Goal: Check status: Check status

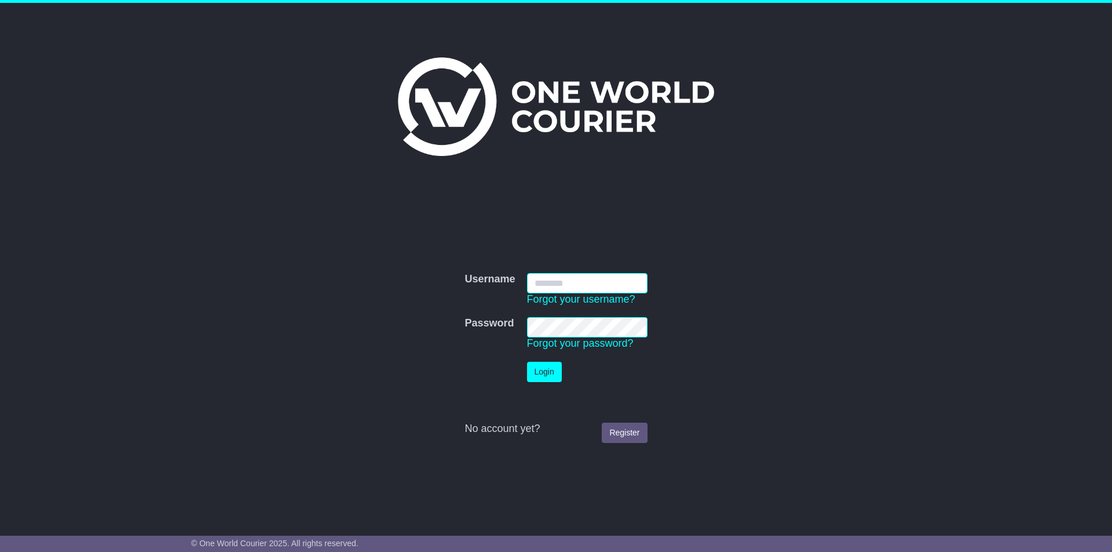
type input "**********"
click at [550, 369] on button "Login" at bounding box center [544, 372] width 35 height 20
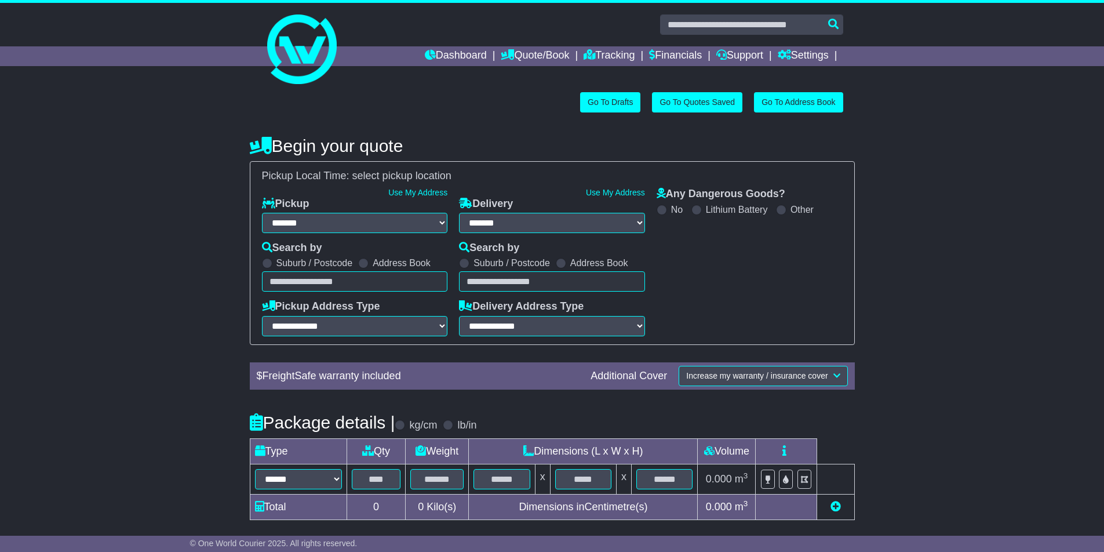
select select "**"
click at [583, 56] on link "Tracking" at bounding box center [608, 56] width 51 height 20
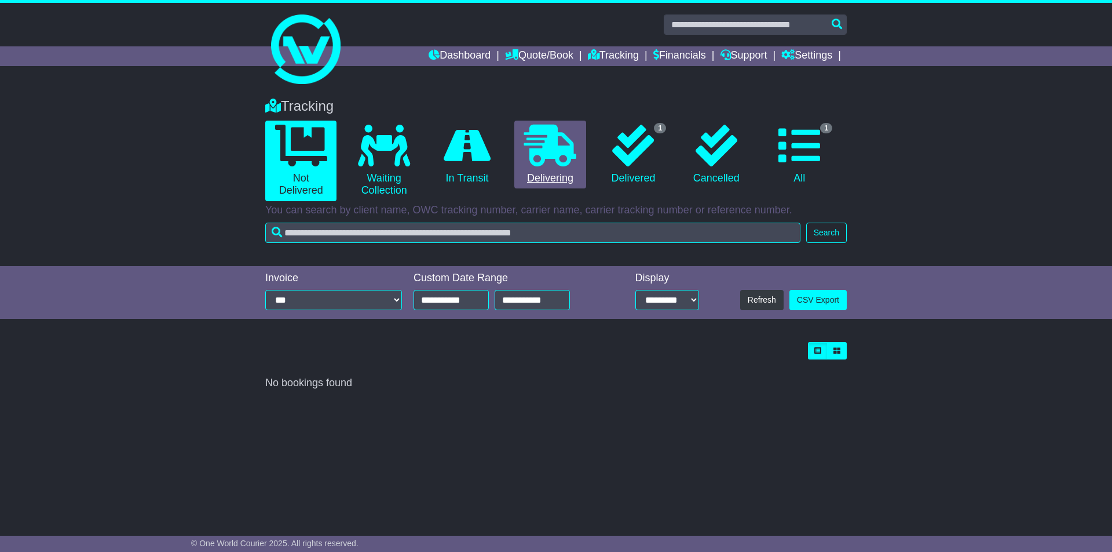
click at [559, 148] on icon at bounding box center [550, 146] width 52 height 42
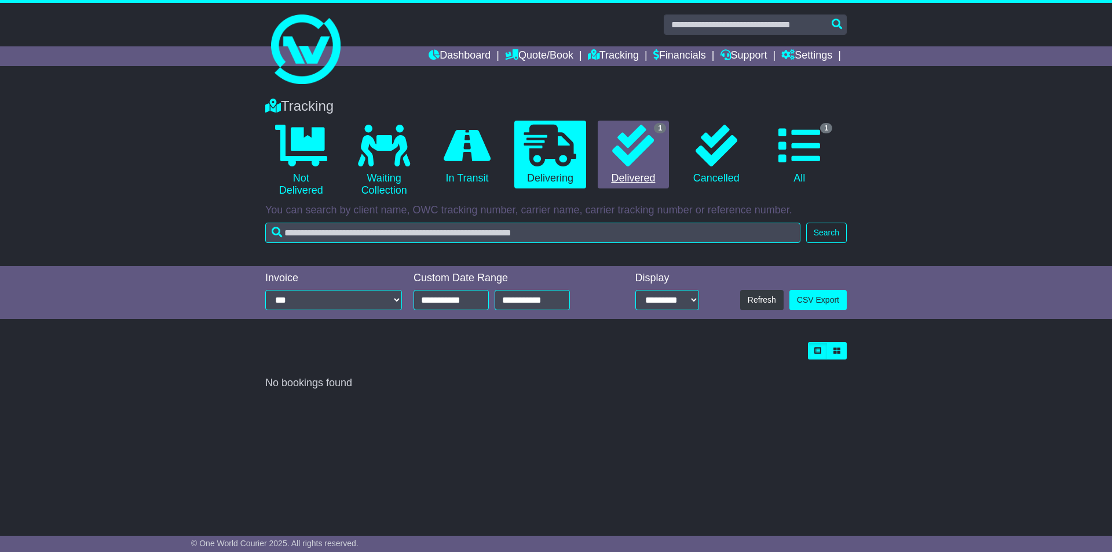
click at [633, 154] on icon at bounding box center [633, 146] width 42 height 42
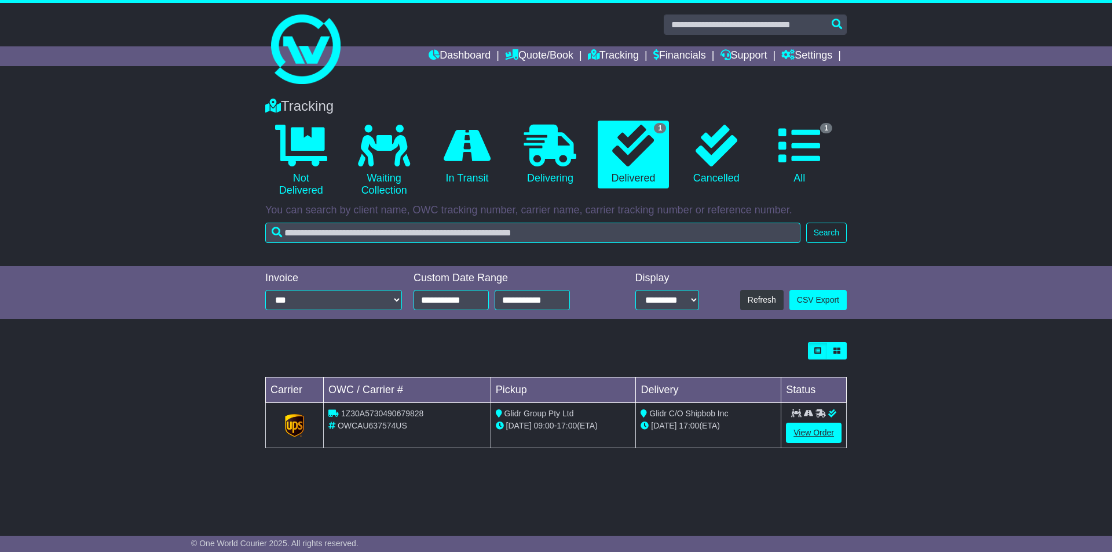
click at [805, 430] on link "View Order" at bounding box center [814, 432] width 56 height 20
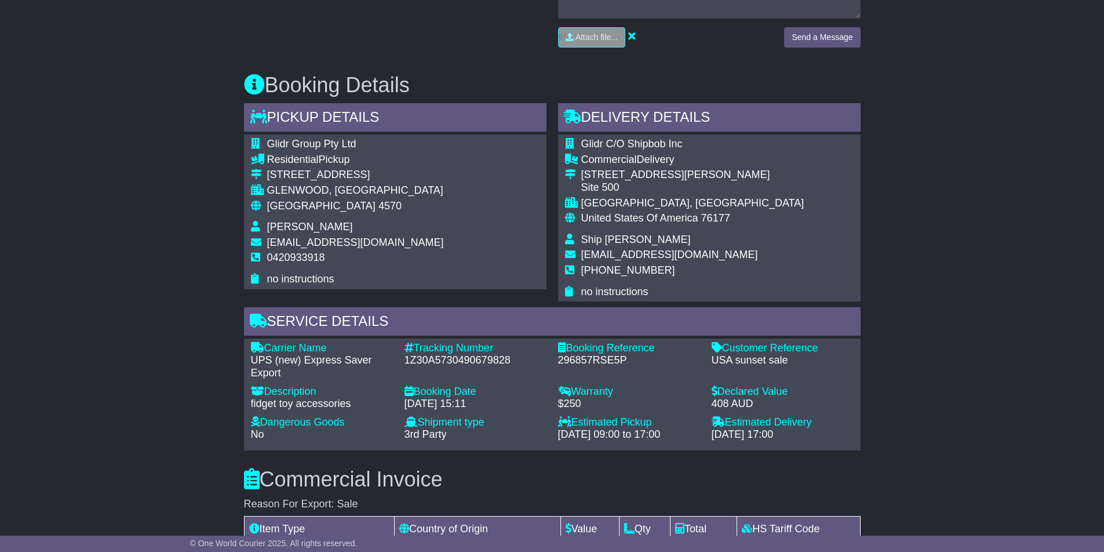
scroll to position [667, 0]
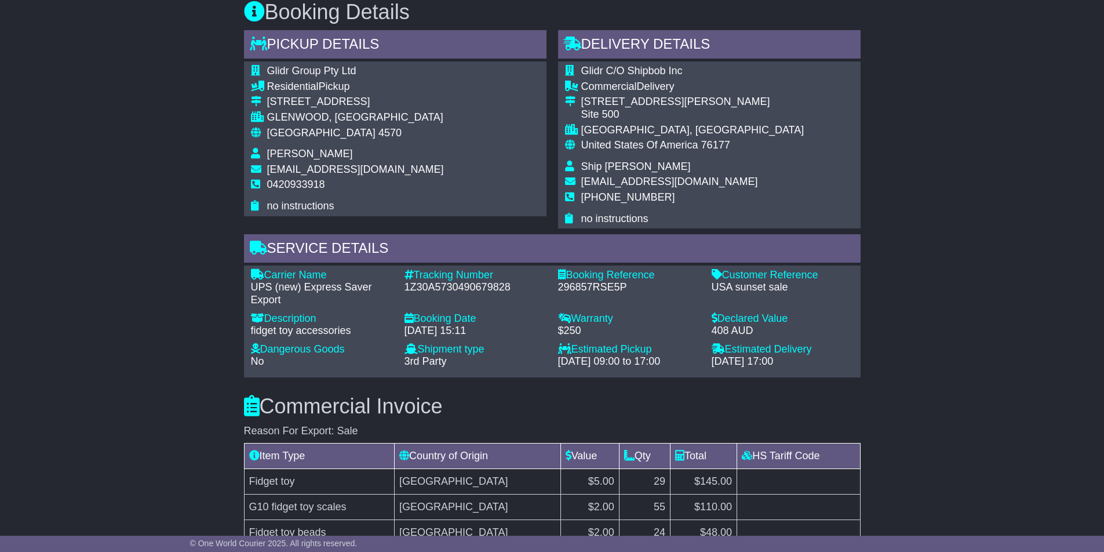
click at [490, 281] on div "1Z30A5730490679828" at bounding box center [475, 287] width 142 height 13
drag, startPoint x: 490, startPoint y: 280, endPoint x: 497, endPoint y: 279, distance: 7.2
click at [492, 281] on div "1Z30A5730490679828" at bounding box center [475, 287] width 142 height 13
copy div "1Z30A5730490679828"
